Goal: Information Seeking & Learning: Learn about a topic

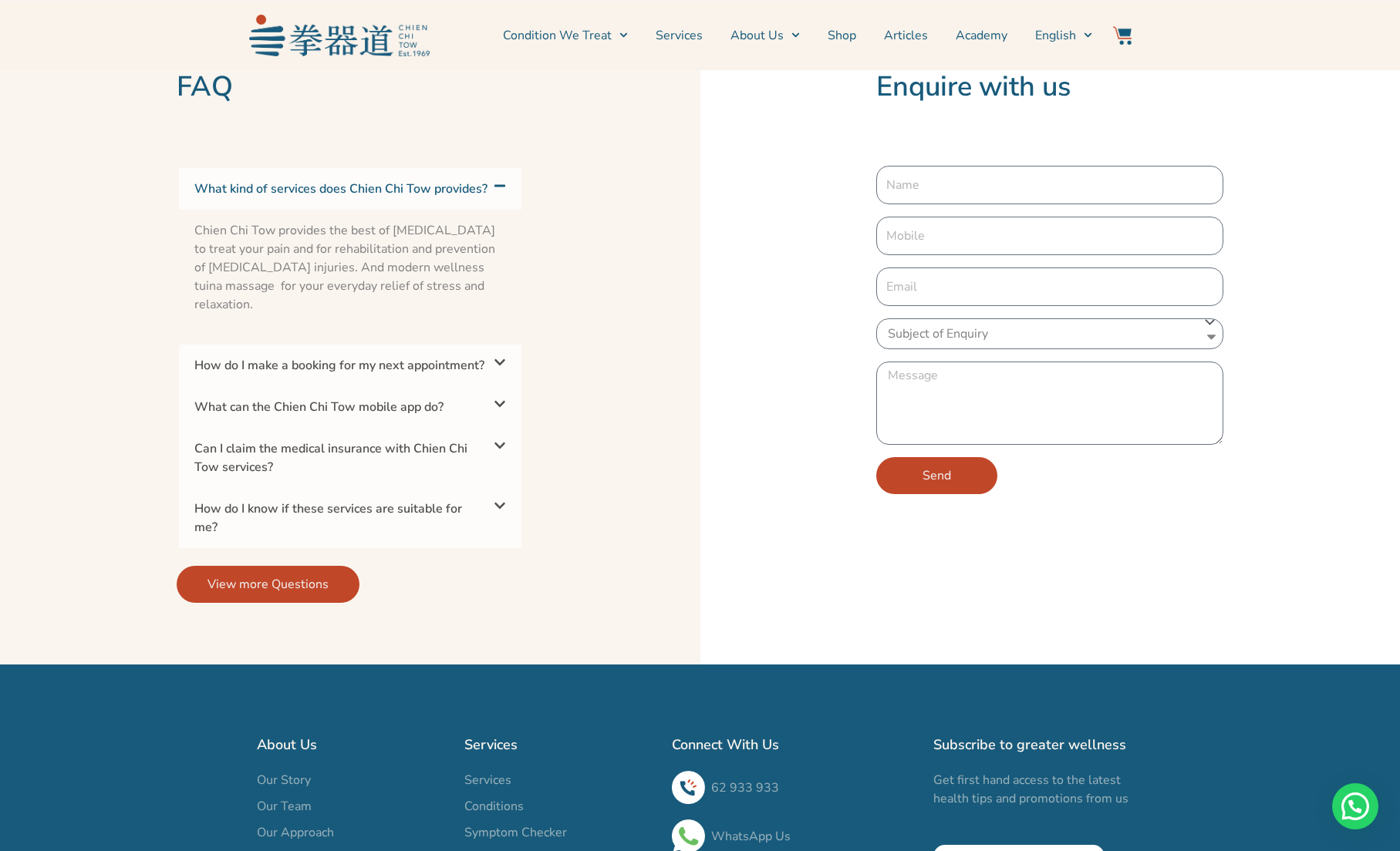
scroll to position [3627, 0]
click at [466, 475] on link "Can I claim the medical insurance with Chien Chi Tow services?" at bounding box center [331, 457] width 273 height 36
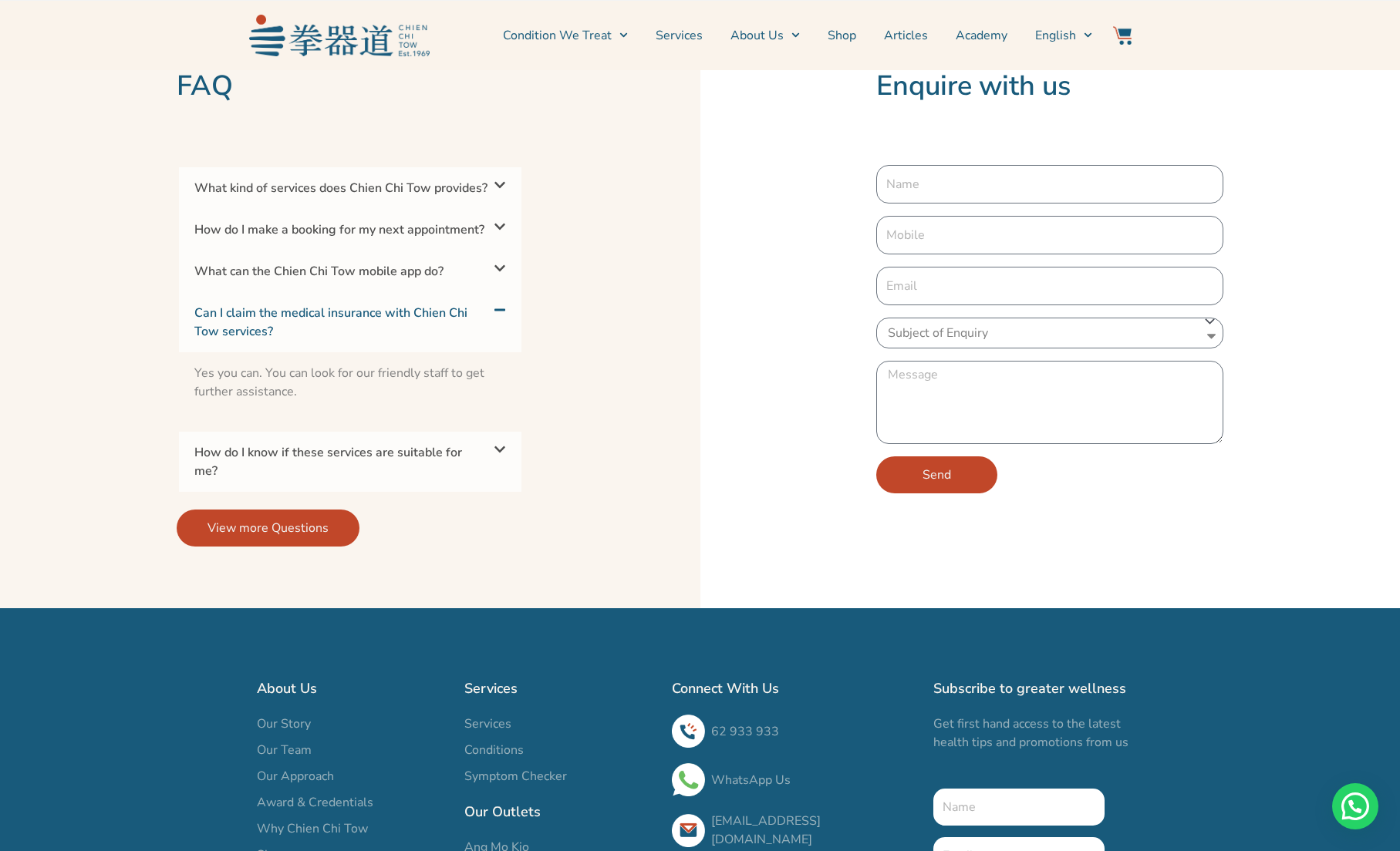
click at [467, 340] on link "Can I claim the medical insurance with Chien Chi Tow services?" at bounding box center [331, 322] width 273 height 36
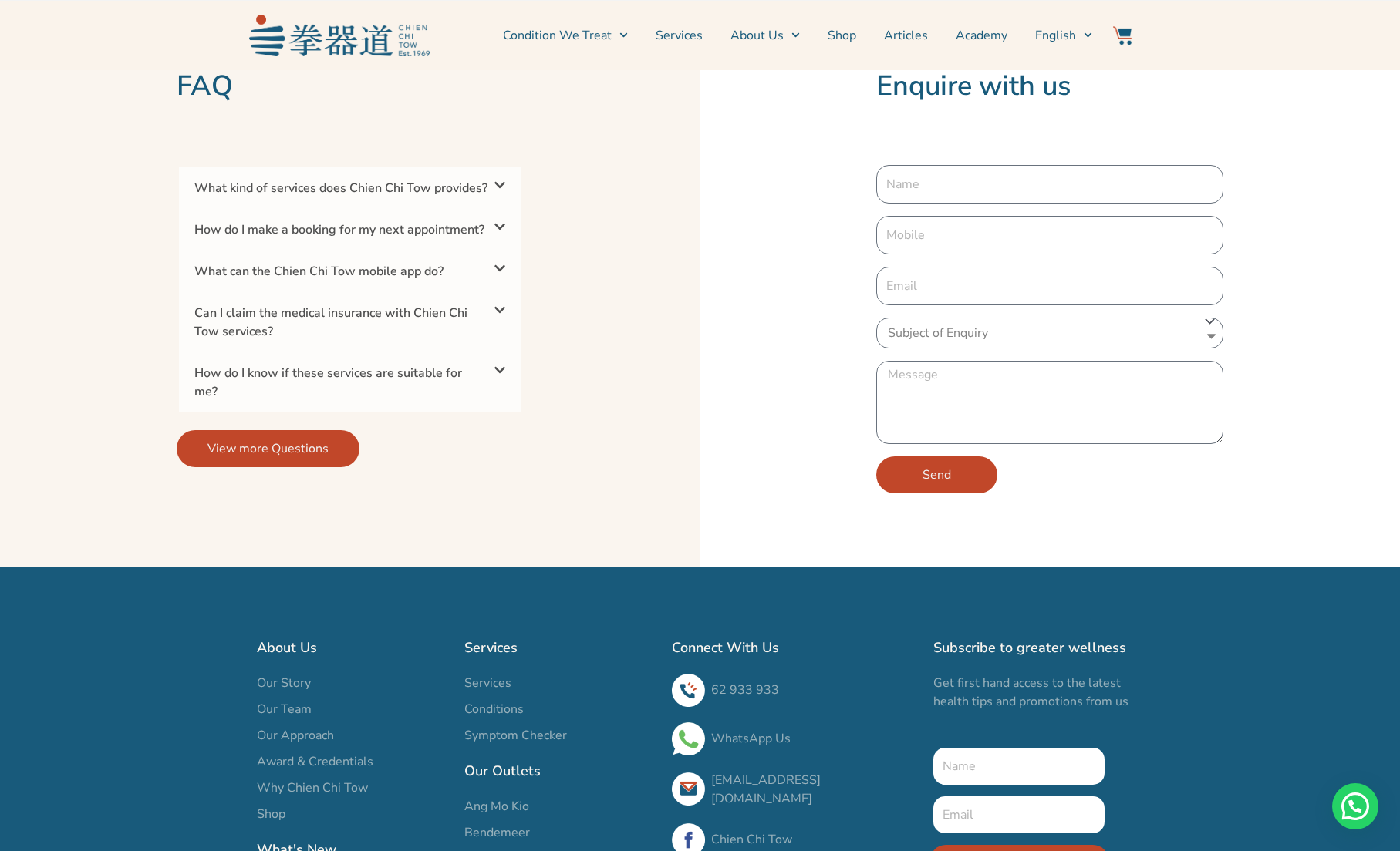
click at [460, 400] on link "How do I know if these services are suitable for me?" at bounding box center [328, 382] width 267 height 36
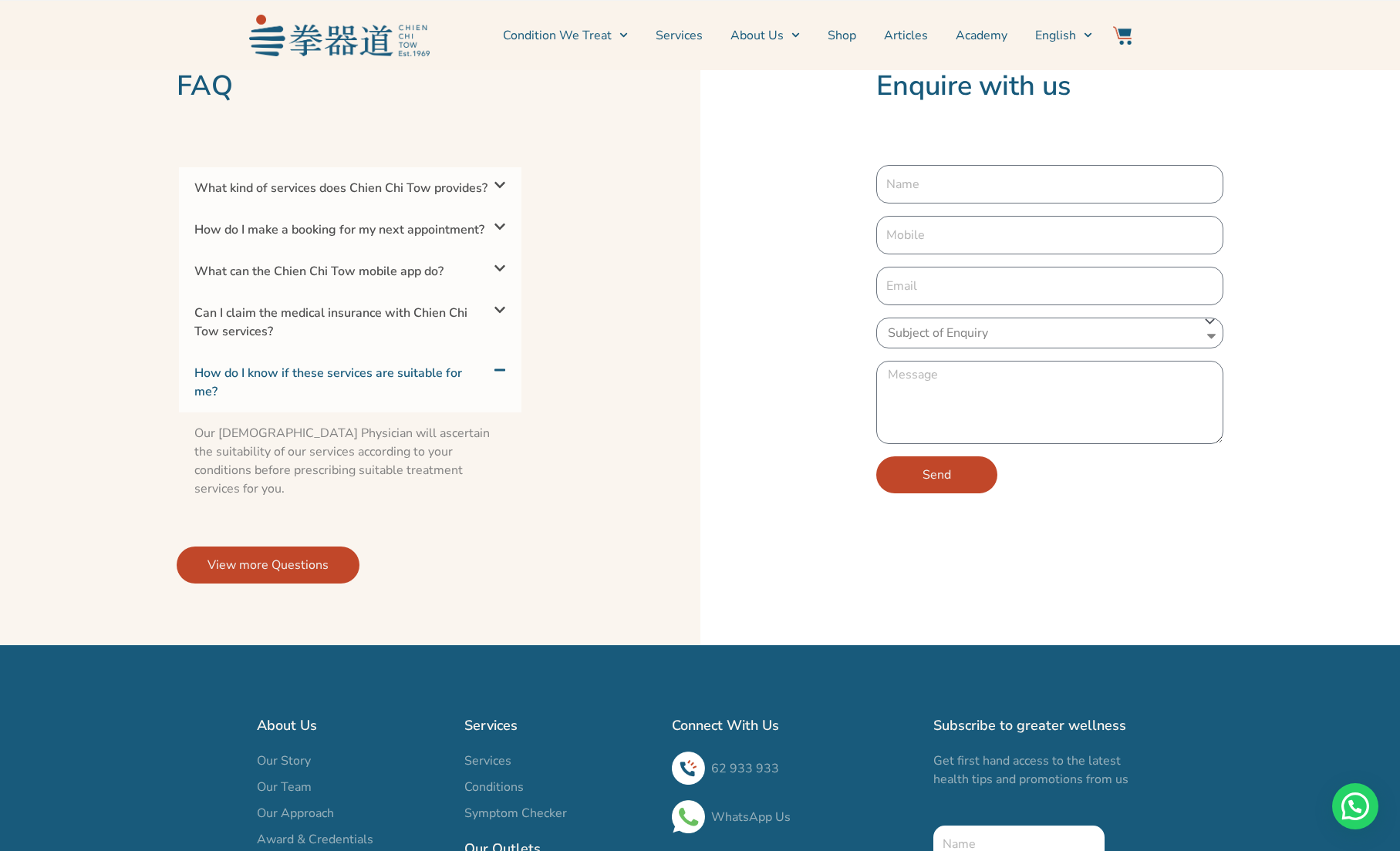
click at [460, 400] on link "How do I know if these services are suitable for me?" at bounding box center [328, 382] width 267 height 36
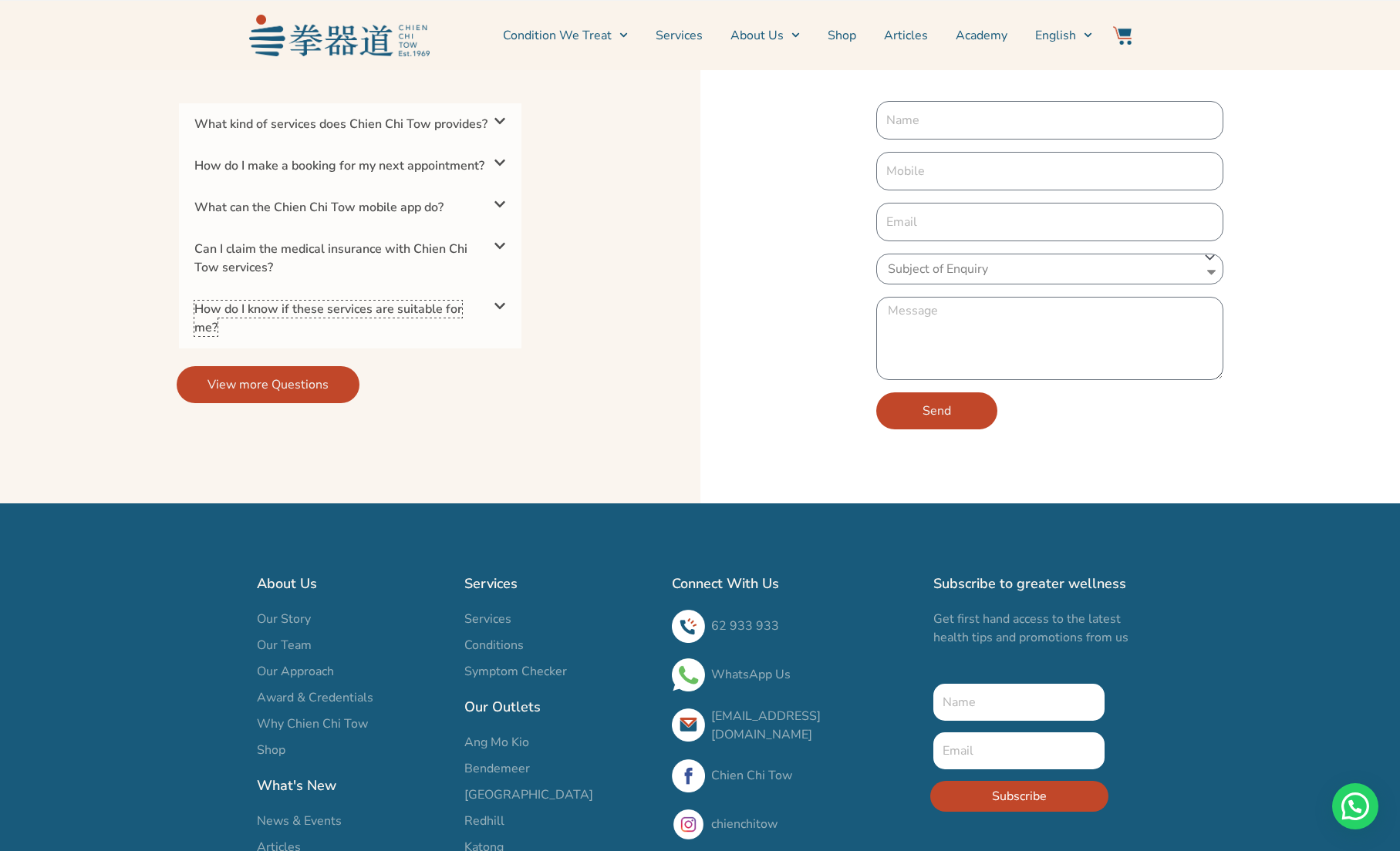
scroll to position [3804, 0]
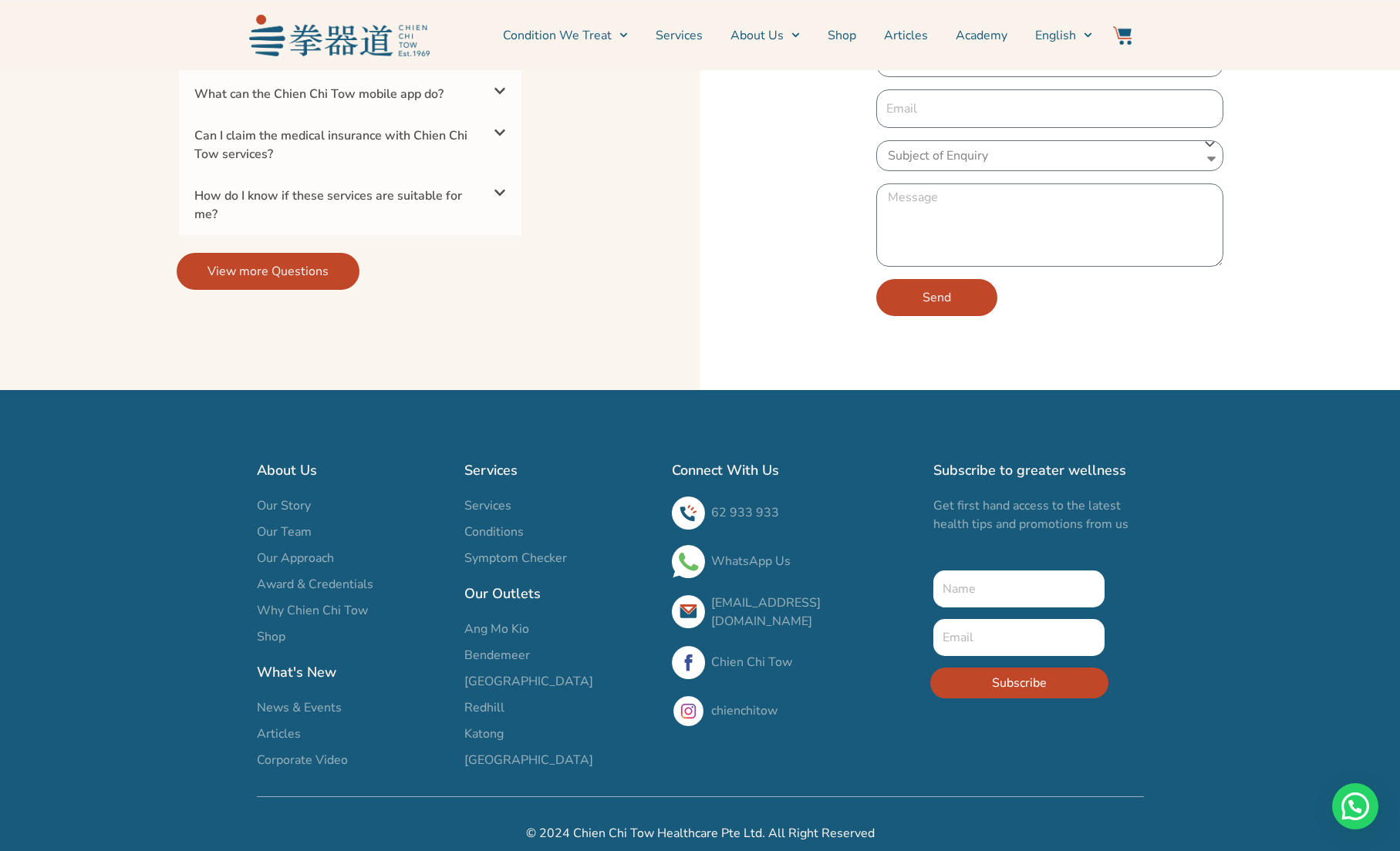
click at [302, 541] on span "Our Team" at bounding box center [284, 532] width 55 height 18
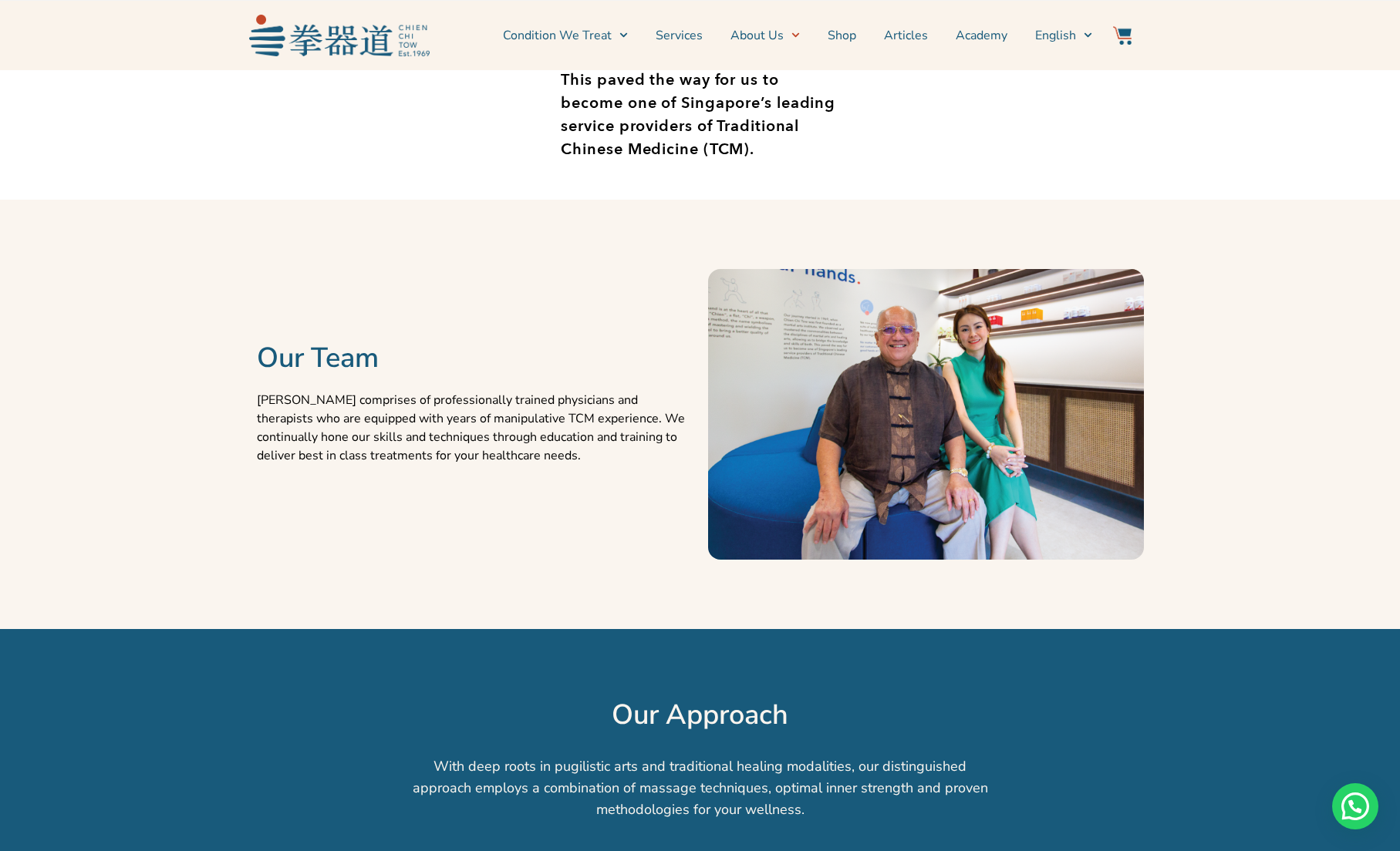
scroll to position [719, 0]
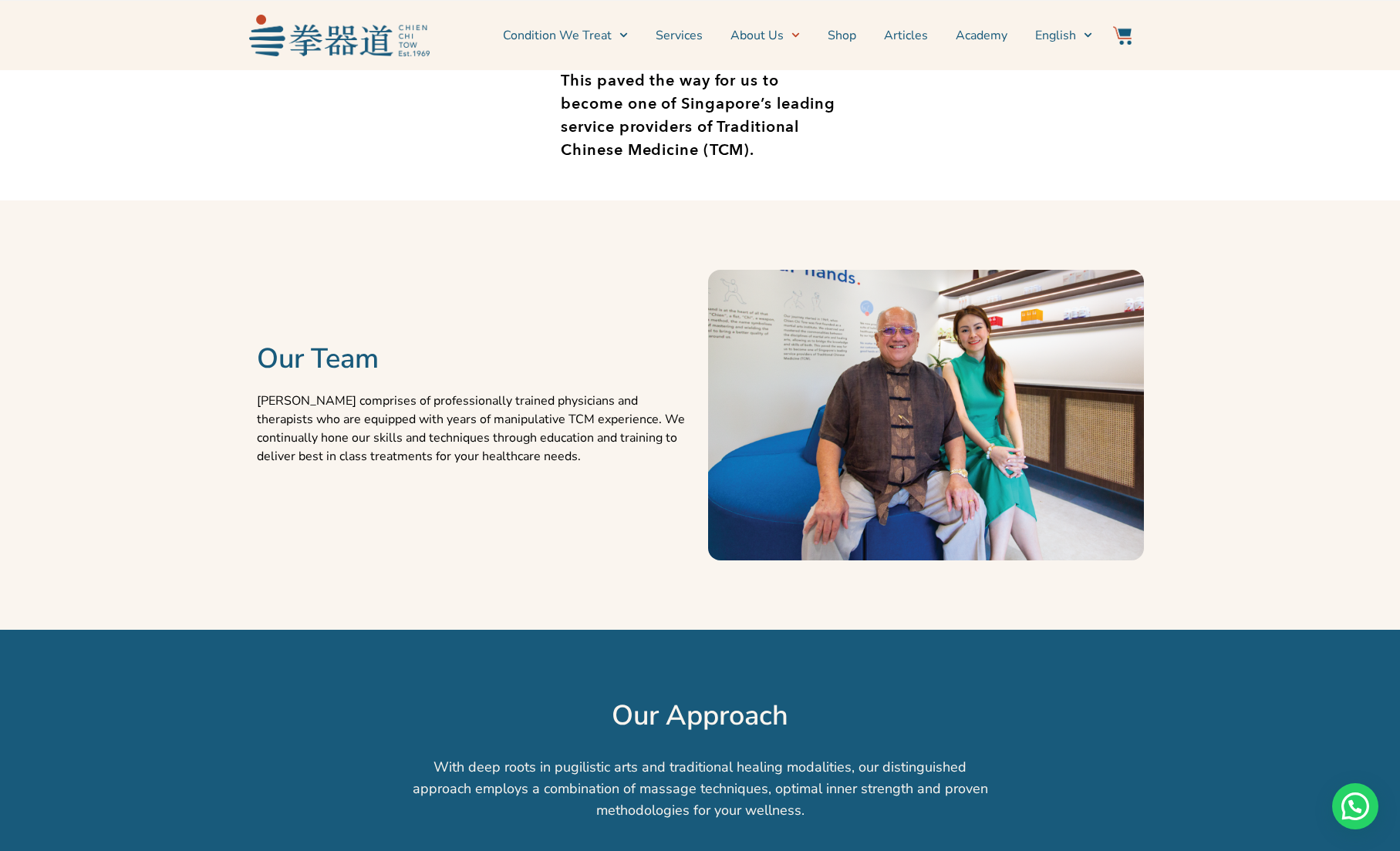
click at [781, 462] on img at bounding box center [926, 415] width 435 height 291
click at [637, 551] on div "Our Team [PERSON_NAME] comprises of professionally trained physicians and thera…" at bounding box center [474, 415] width 451 height 414
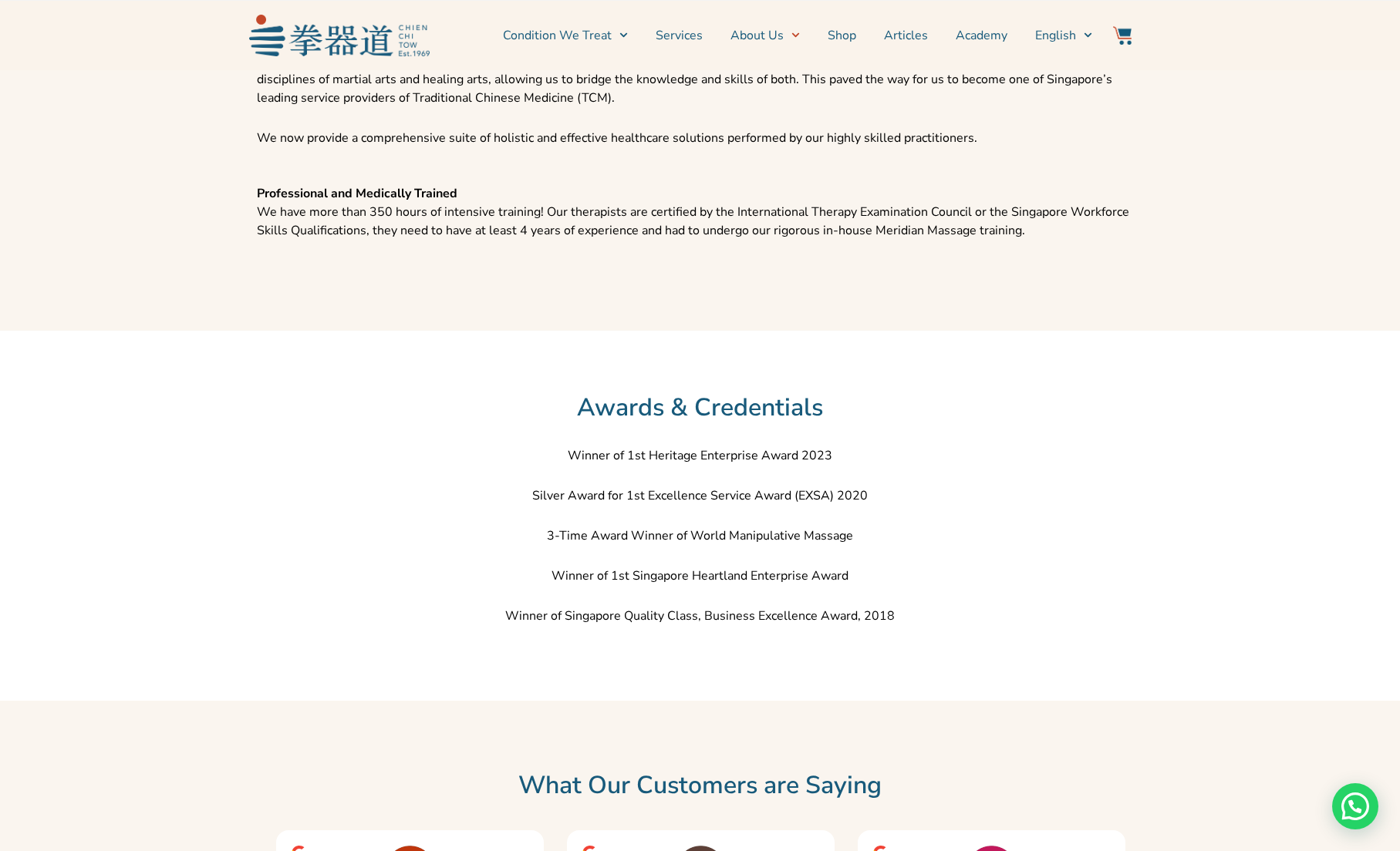
scroll to position [1963, 0]
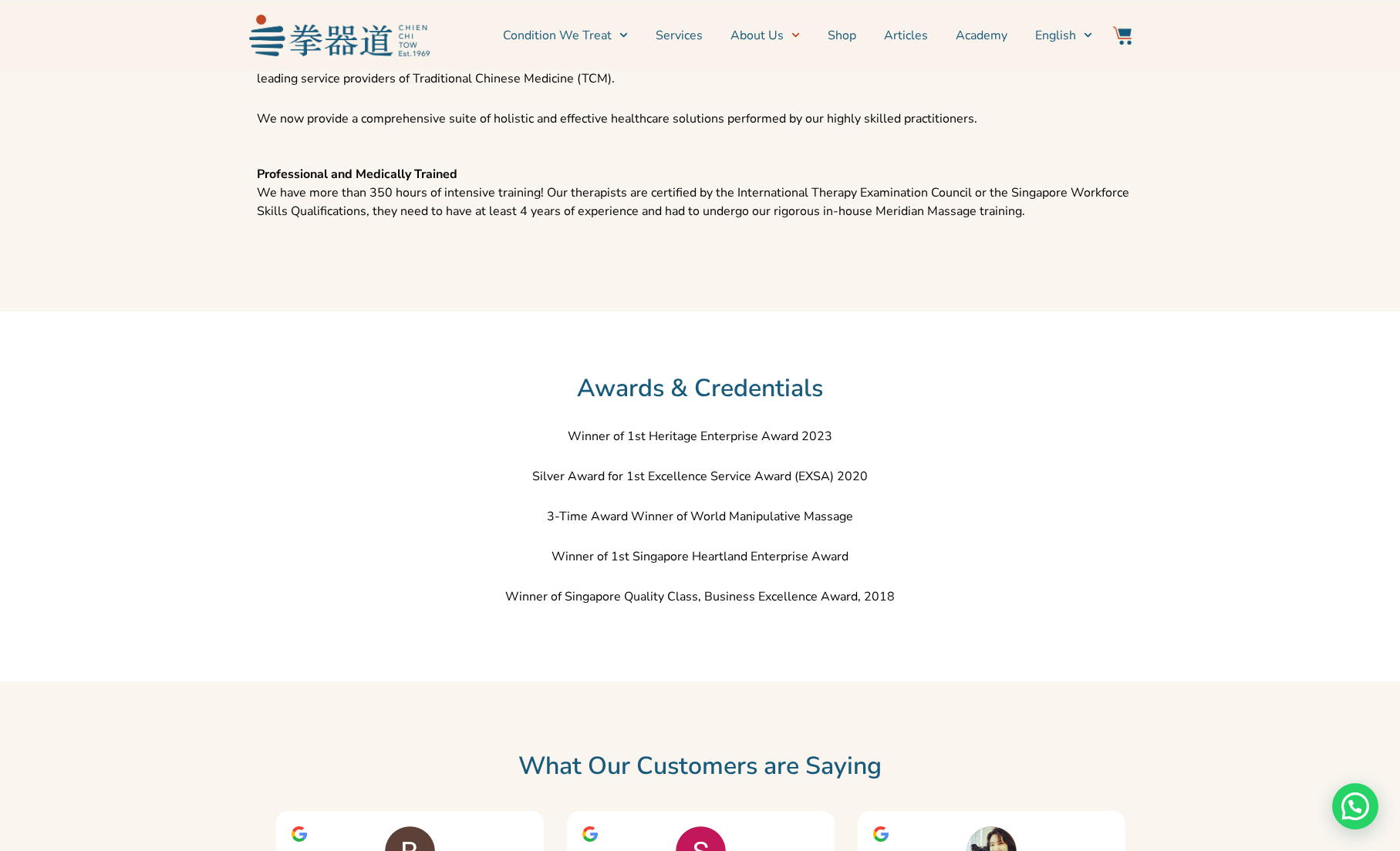
click at [601, 526] on p "3-Time Award Winner of World Manipulative Massage" at bounding box center [700, 517] width 887 height 18
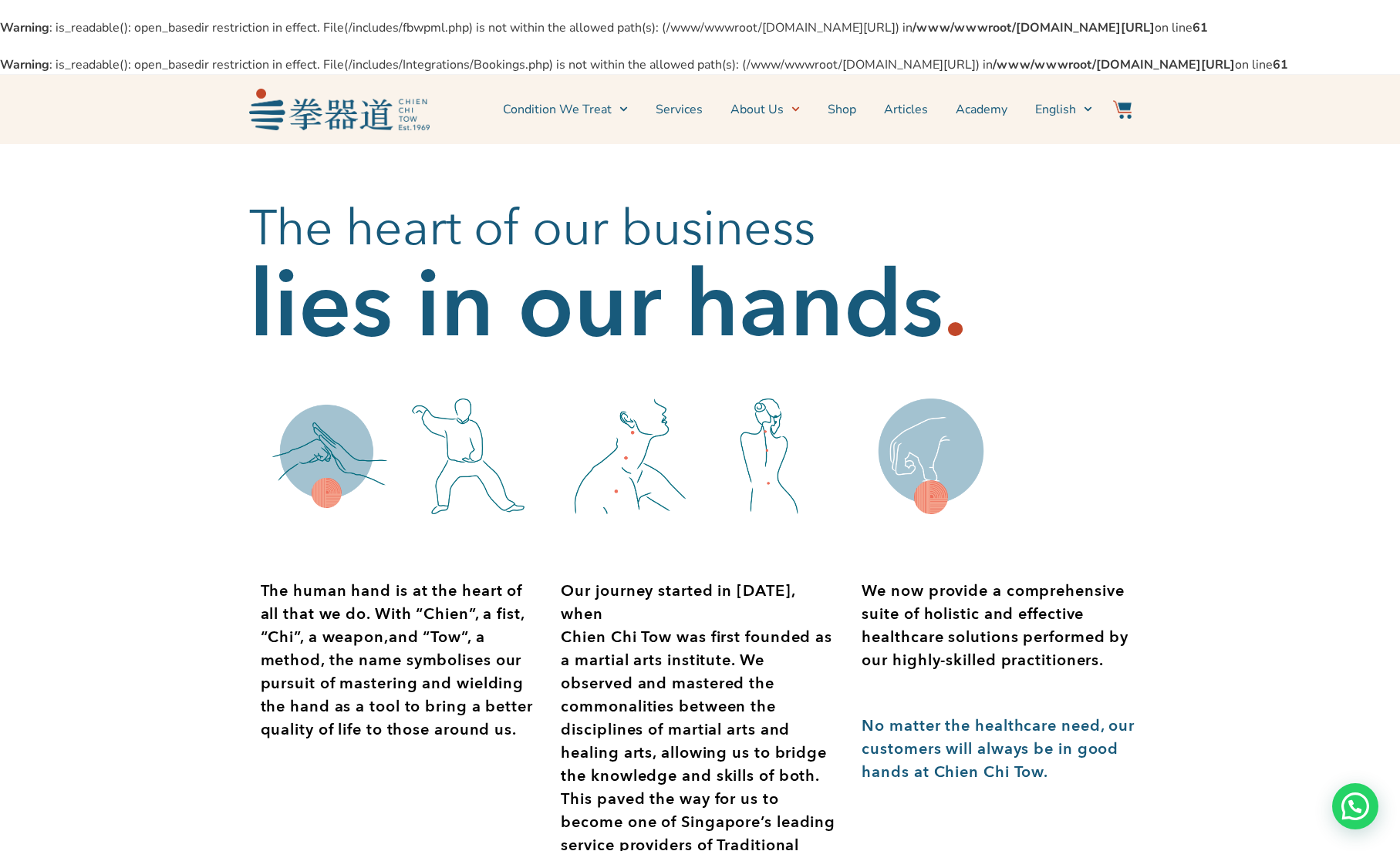
scroll to position [0, 0]
